Goal: Navigation & Orientation: Find specific page/section

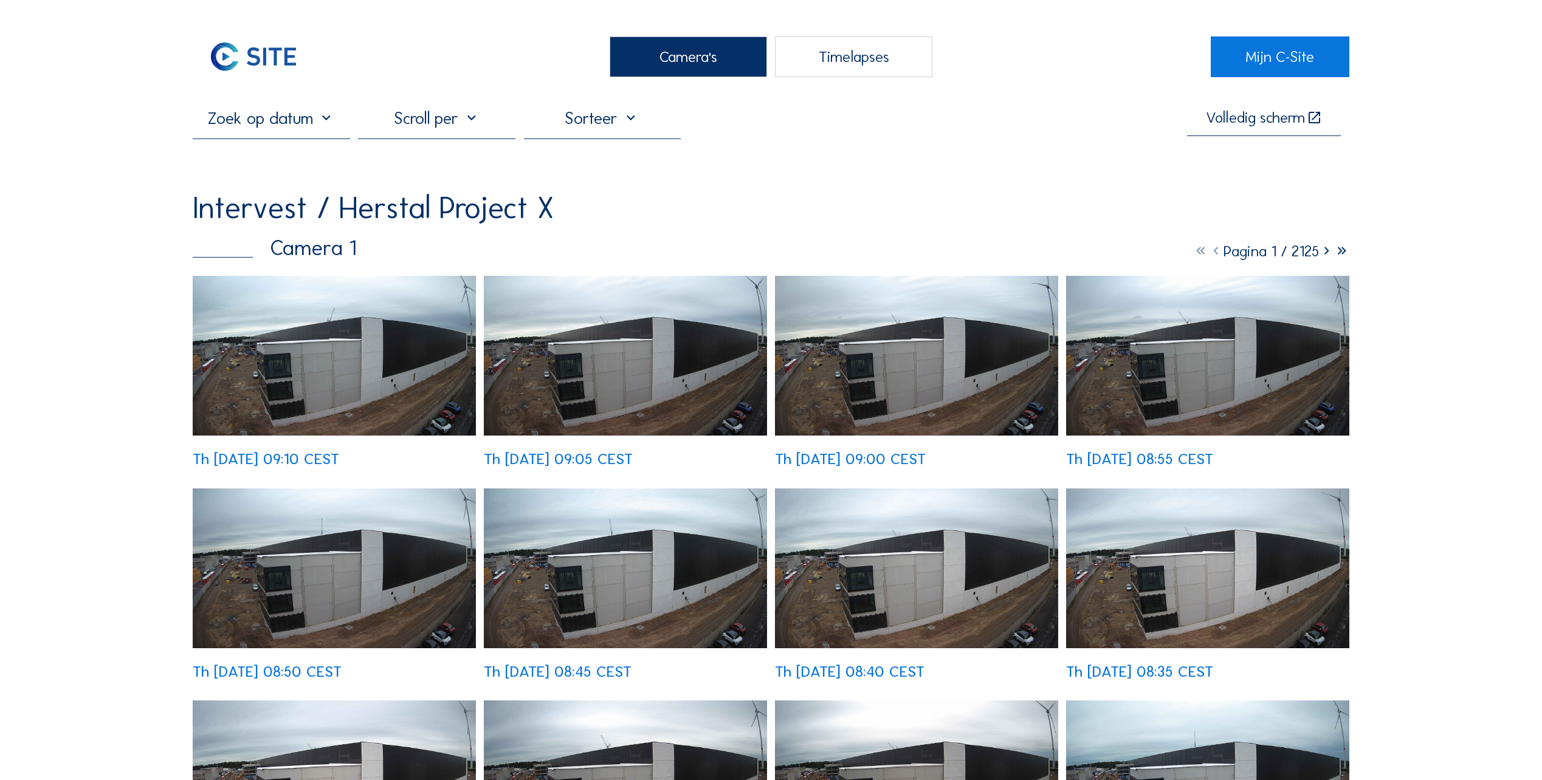
click at [696, 67] on div "Camera's" at bounding box center [688, 56] width 157 height 41
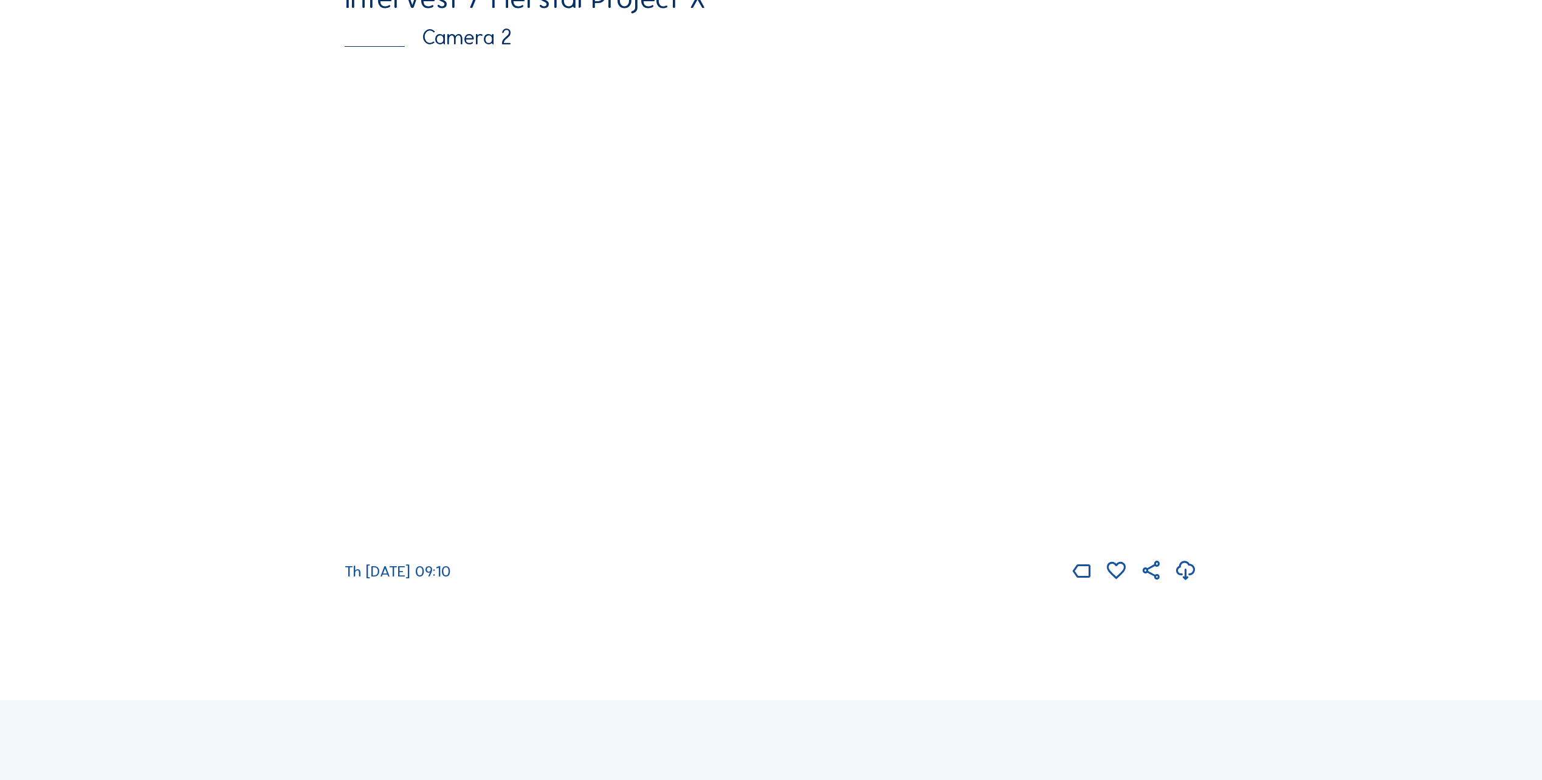
scroll to position [851, 0]
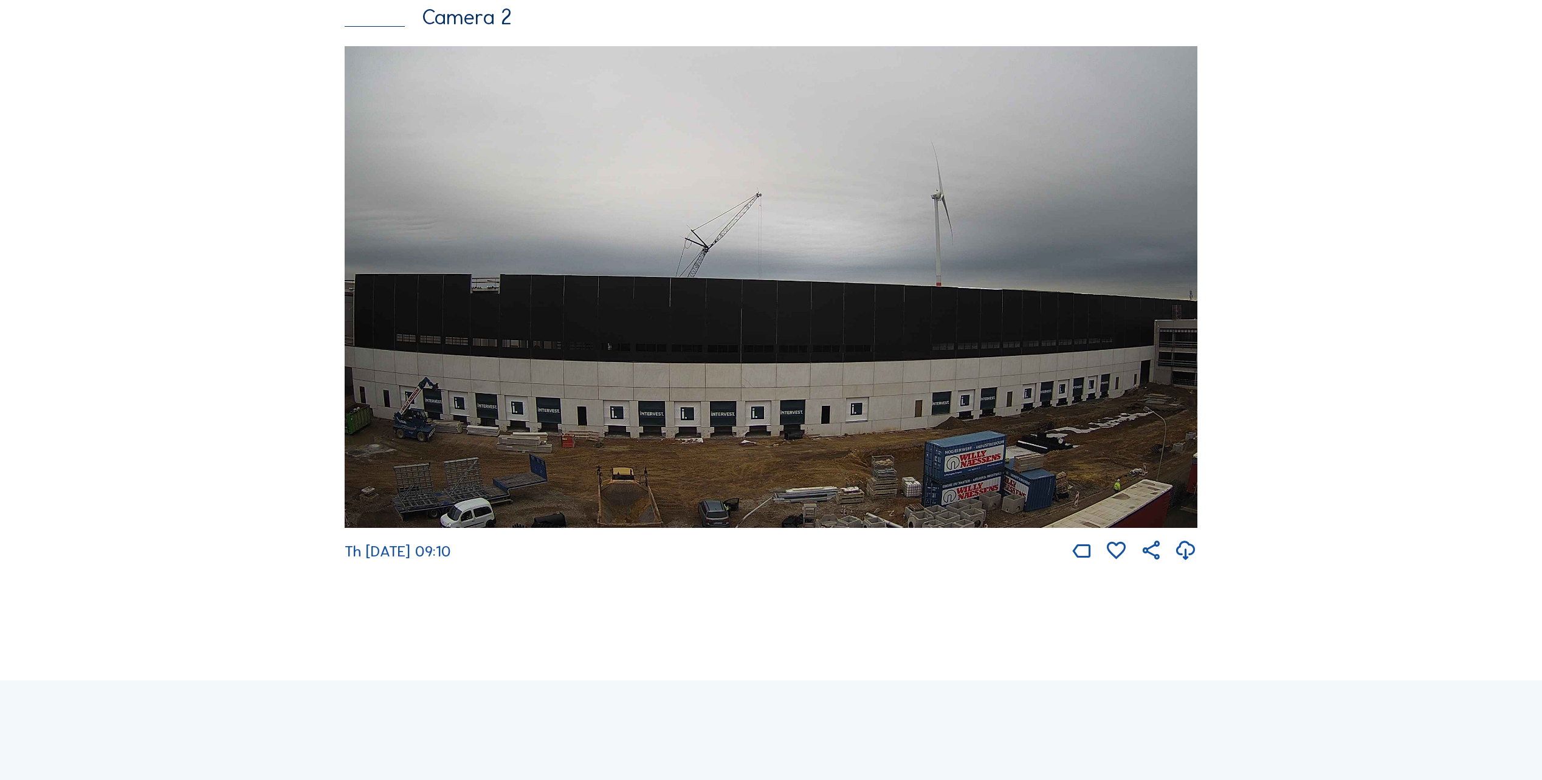
click at [557, 380] on img at bounding box center [771, 287] width 853 height 482
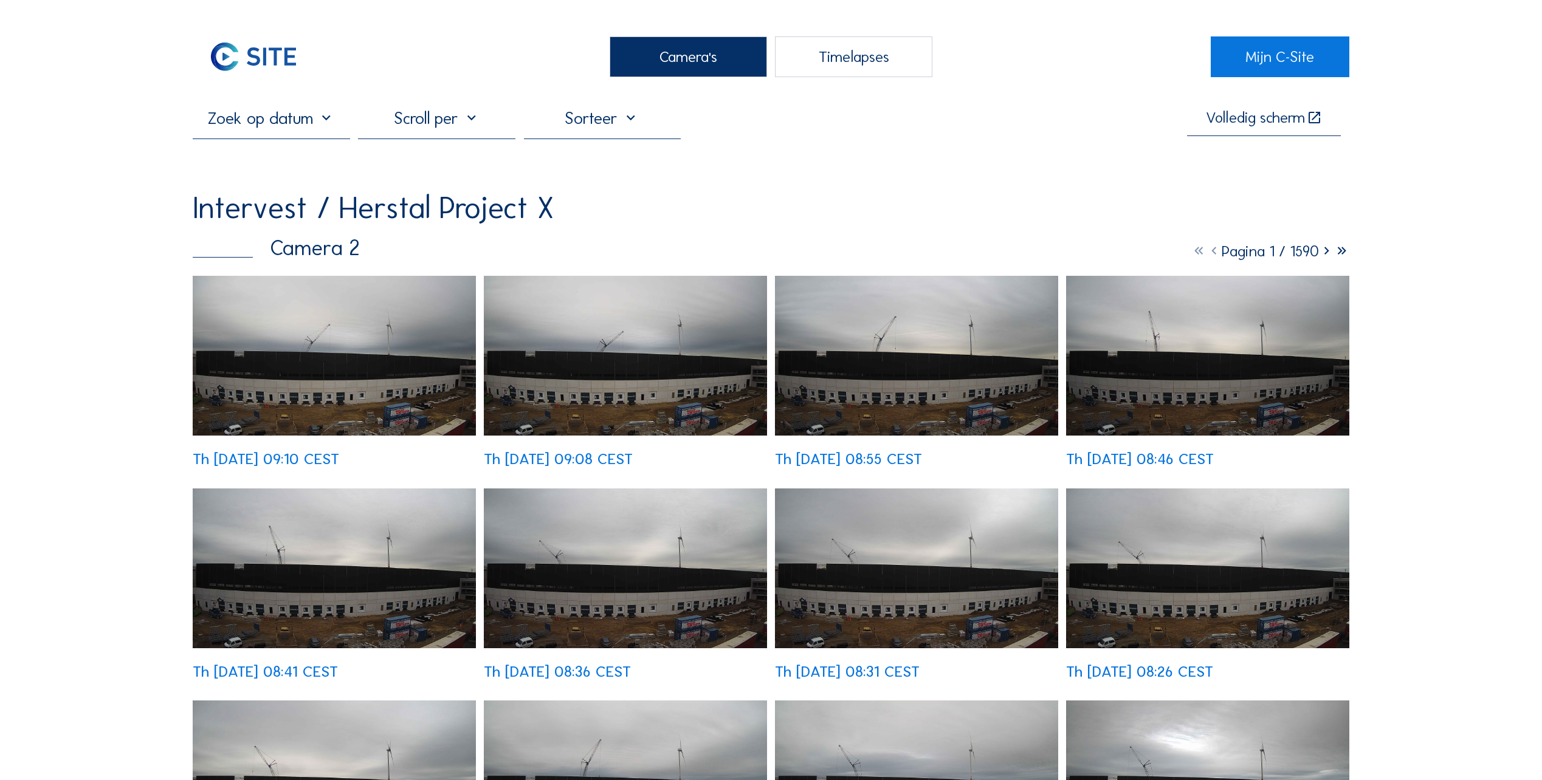
click at [398, 389] on img at bounding box center [334, 356] width 283 height 160
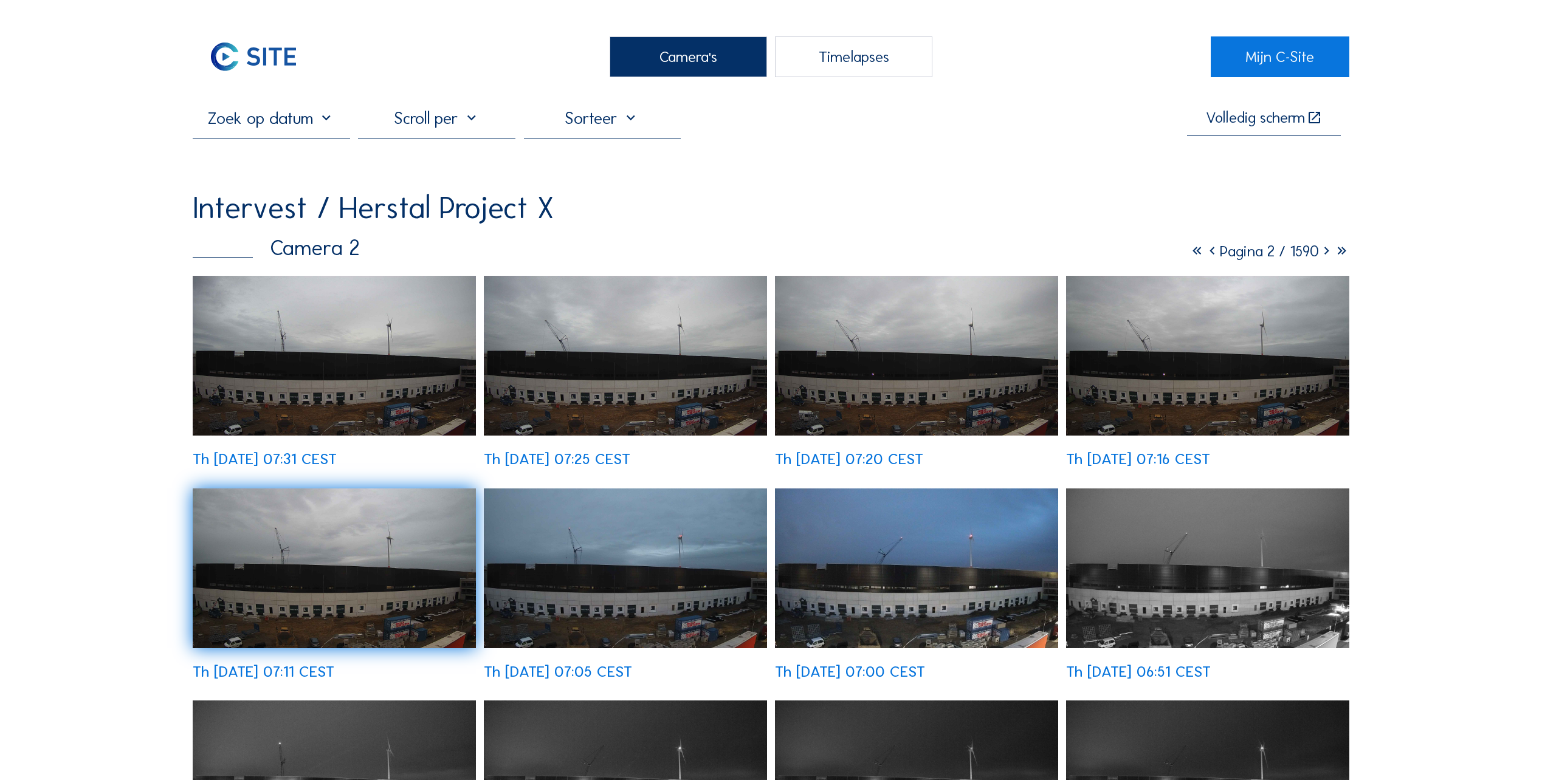
click at [1189, 255] on icon at bounding box center [1196, 251] width 15 height 19
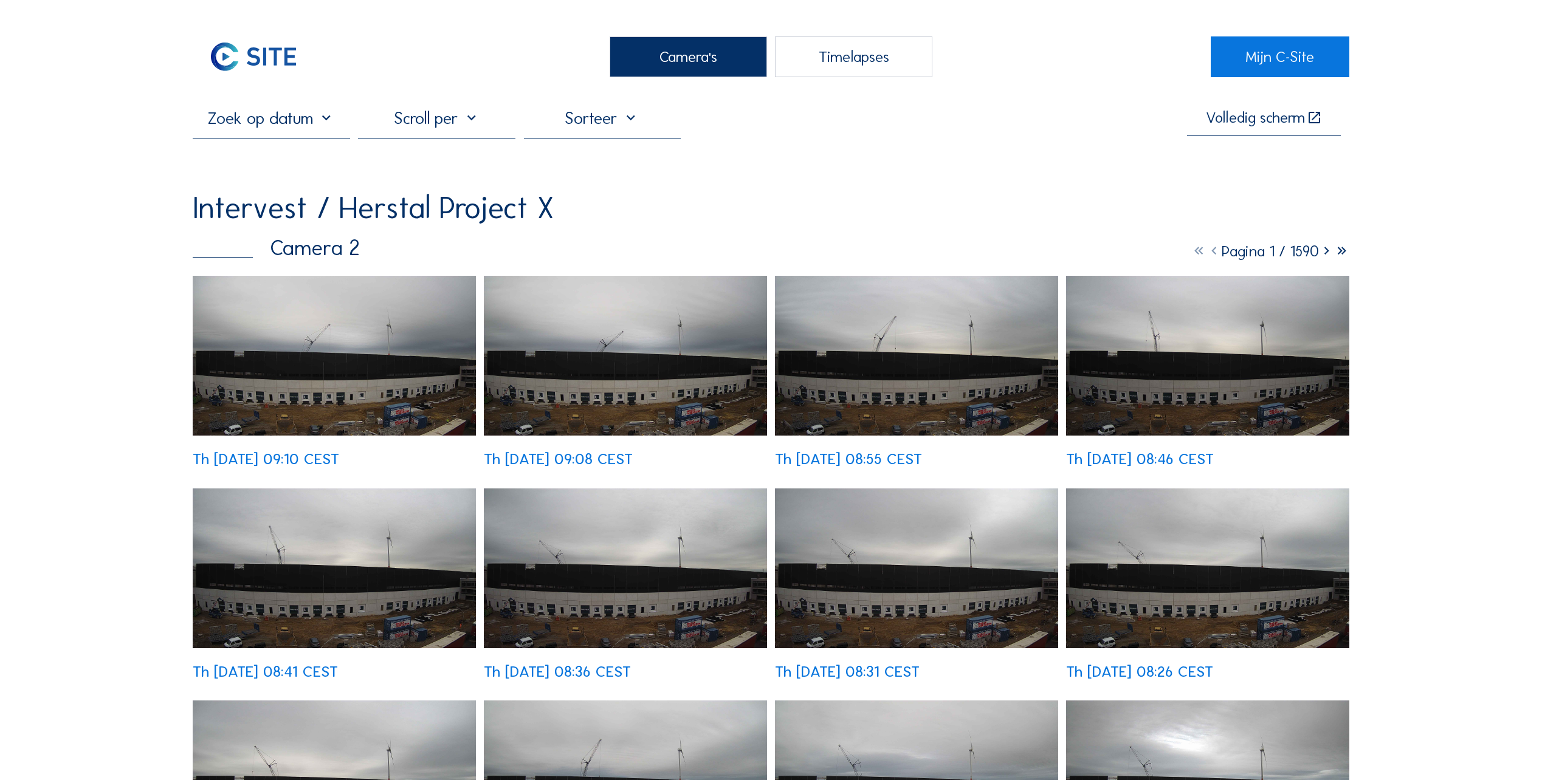
click at [353, 359] on img at bounding box center [334, 356] width 283 height 160
